Goal: Information Seeking & Learning: Learn about a topic

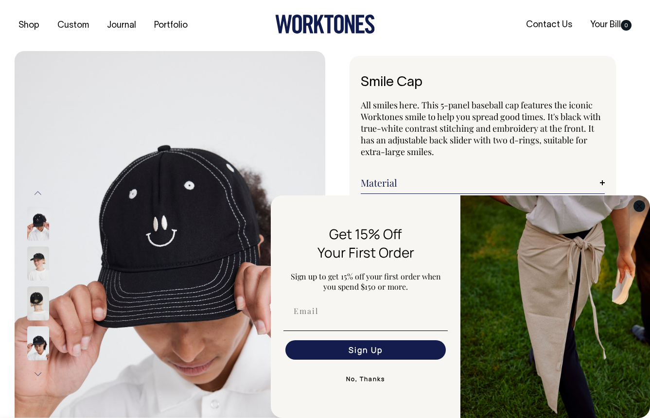
click at [639, 207] on circle "Close dialog" at bounding box center [639, 205] width 11 height 11
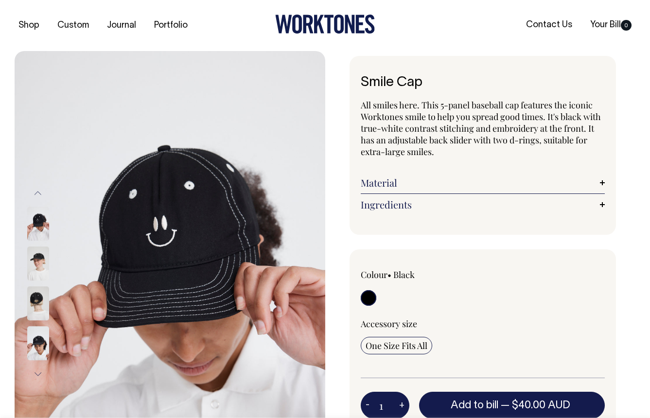
click at [465, 179] on link "Material" at bounding box center [483, 183] width 244 height 12
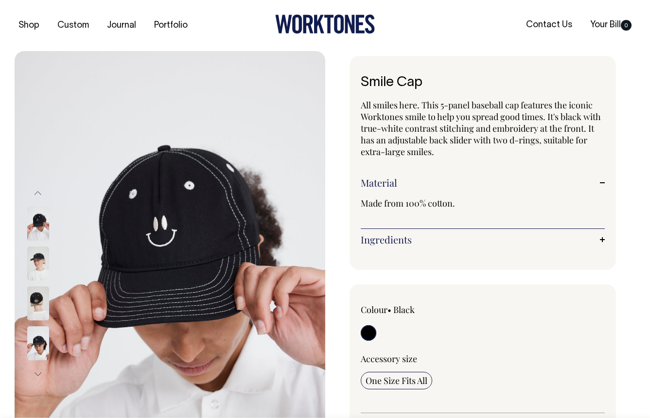
click at [465, 179] on link "Material" at bounding box center [483, 183] width 244 height 12
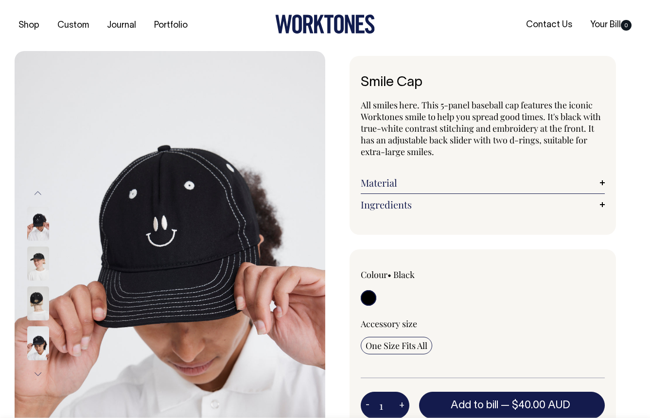
click at [35, 306] on img at bounding box center [38, 304] width 22 height 34
click at [37, 307] on img at bounding box center [38, 304] width 22 height 34
click at [43, 365] on button "Next" at bounding box center [38, 375] width 15 height 22
click at [41, 298] on img at bounding box center [38, 304] width 22 height 34
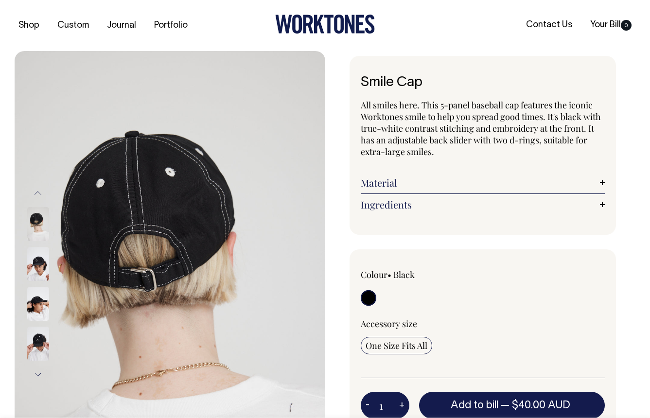
click at [44, 211] on img at bounding box center [38, 224] width 22 height 34
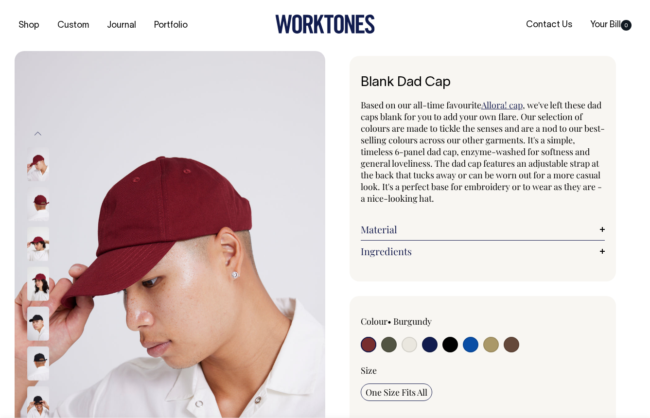
click at [33, 191] on img at bounding box center [38, 204] width 22 height 34
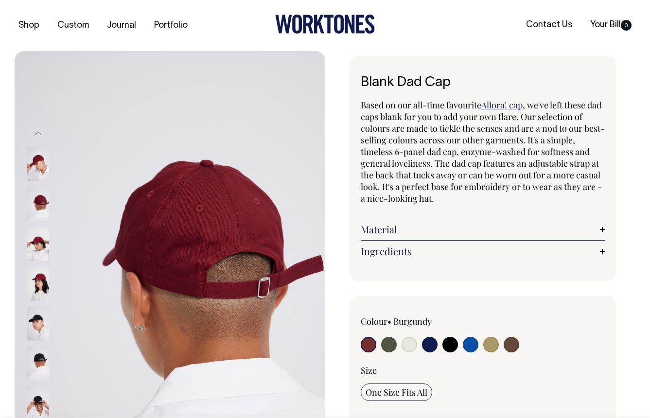
click at [34, 199] on img at bounding box center [38, 204] width 22 height 34
click at [34, 236] on img at bounding box center [38, 244] width 22 height 34
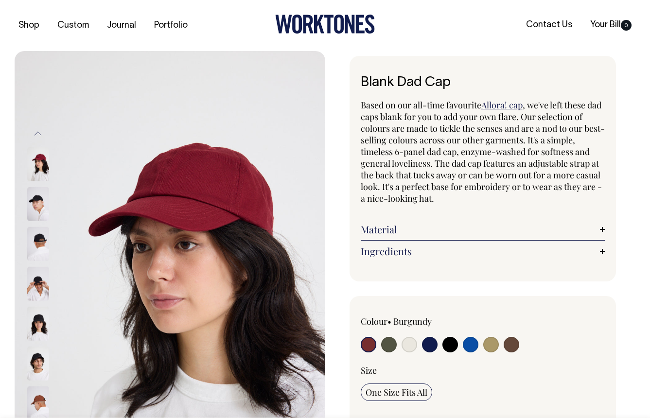
click at [30, 199] on img at bounding box center [38, 204] width 22 height 34
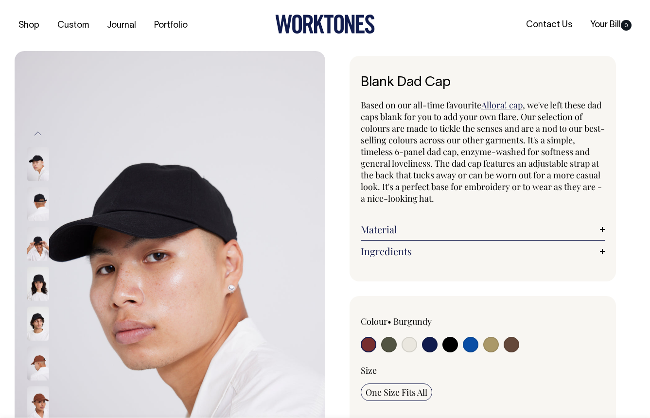
click at [35, 162] on img at bounding box center [38, 164] width 22 height 34
click at [31, 271] on img at bounding box center [38, 284] width 22 height 34
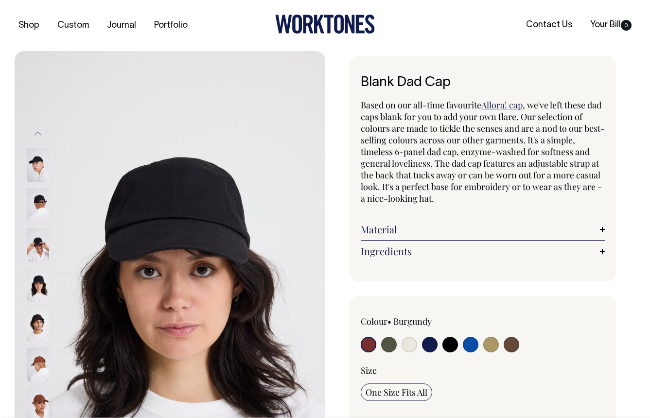
click at [35, 284] on img at bounding box center [38, 285] width 22 height 34
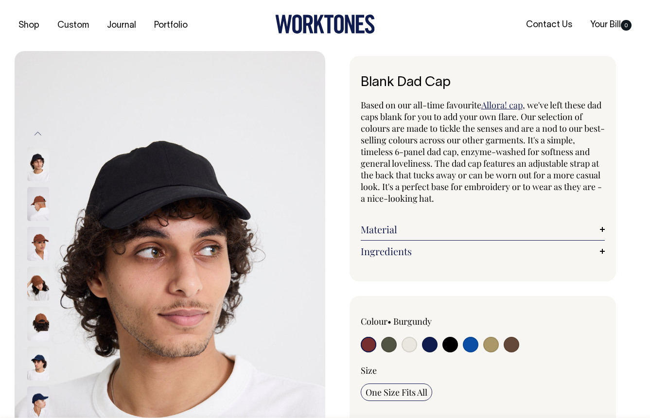
click at [32, 284] on img at bounding box center [38, 284] width 22 height 34
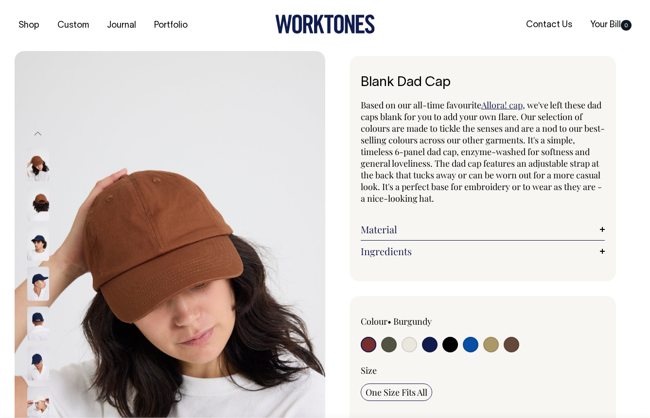
click at [467, 224] on link "Material" at bounding box center [483, 230] width 244 height 12
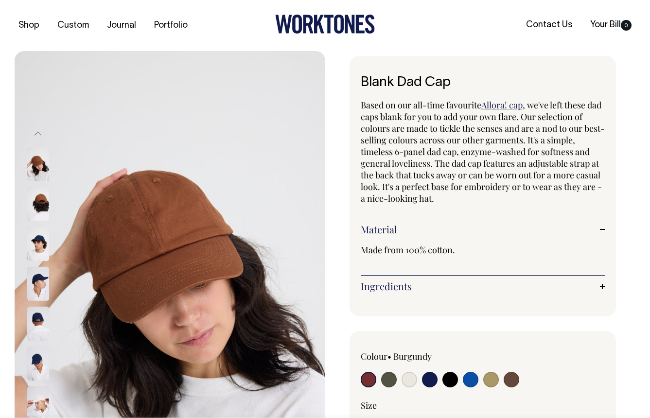
click at [467, 224] on link "Material" at bounding box center [483, 230] width 244 height 12
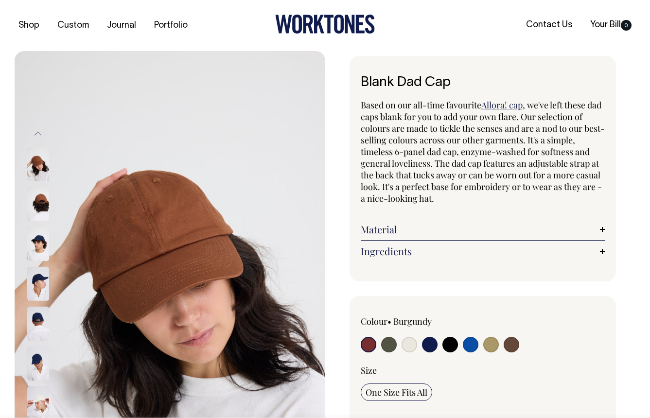
click at [476, 246] on link "Ingredients" at bounding box center [483, 251] width 244 height 12
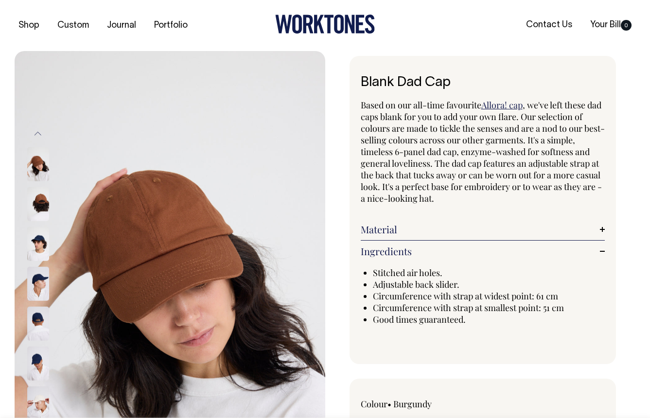
click at [476, 246] on link "Ingredients" at bounding box center [483, 251] width 244 height 12
